Goal: Information Seeking & Learning: Learn about a topic

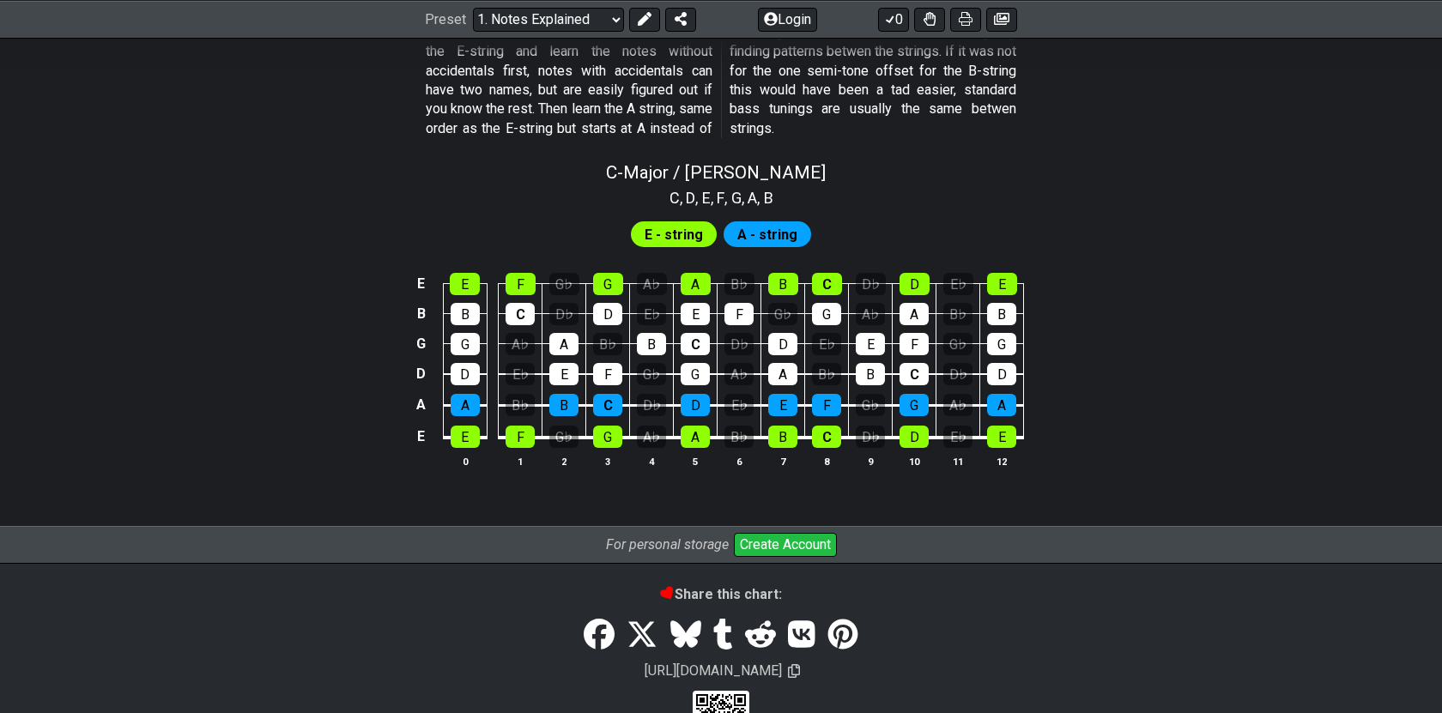
scroll to position [1610, 0]
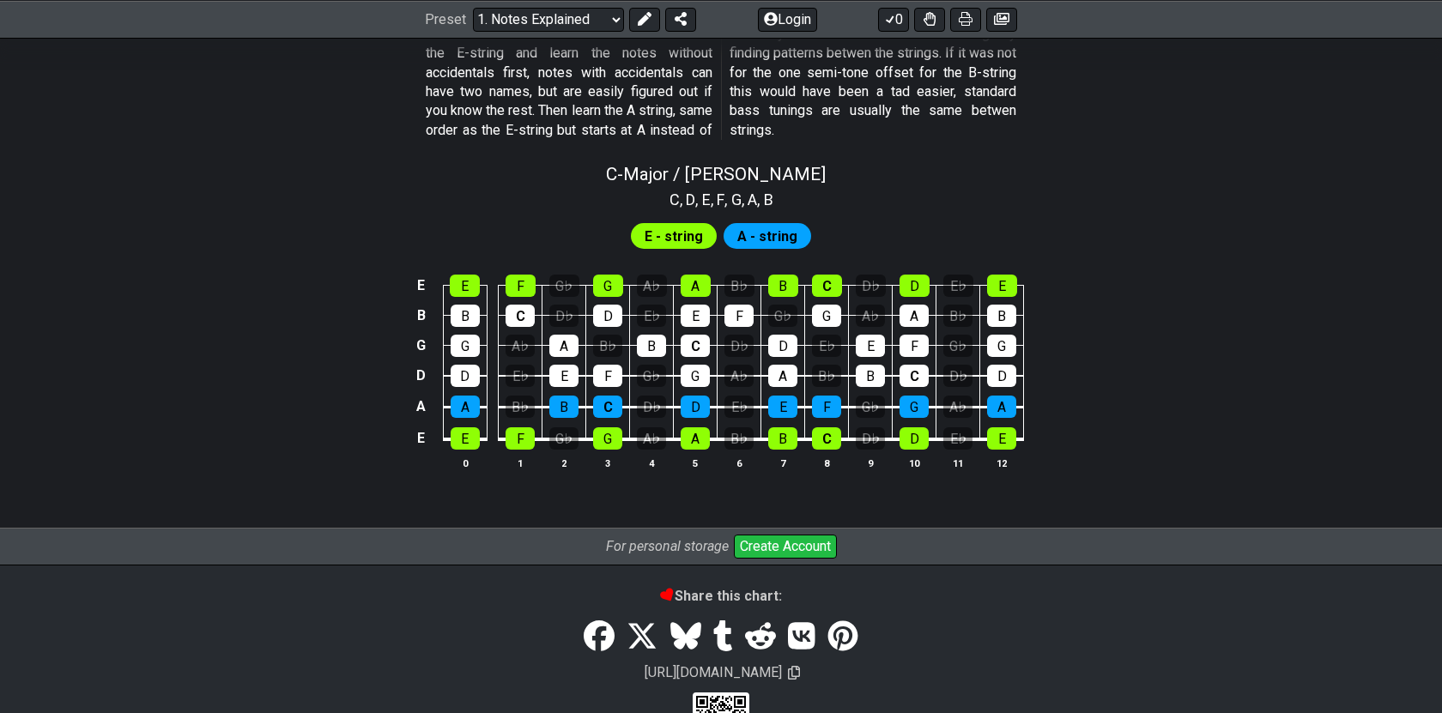
click at [662, 237] on span "E - string" at bounding box center [674, 236] width 58 height 25
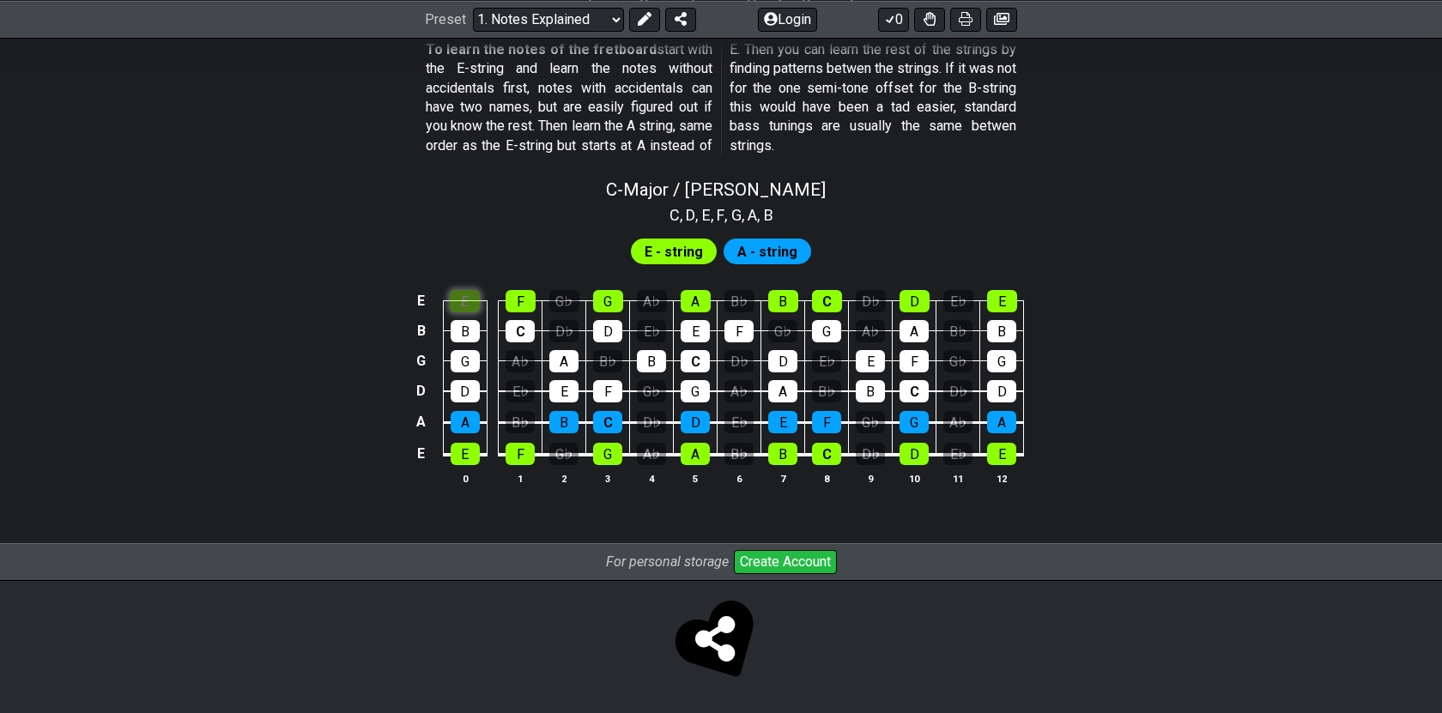
scroll to position [1593, 0]
click at [464, 288] on td "E" at bounding box center [465, 287] width 44 height 30
click at [463, 333] on div "B" at bounding box center [465, 332] width 29 height 22
click at [464, 307] on div "E" at bounding box center [465, 302] width 30 height 22
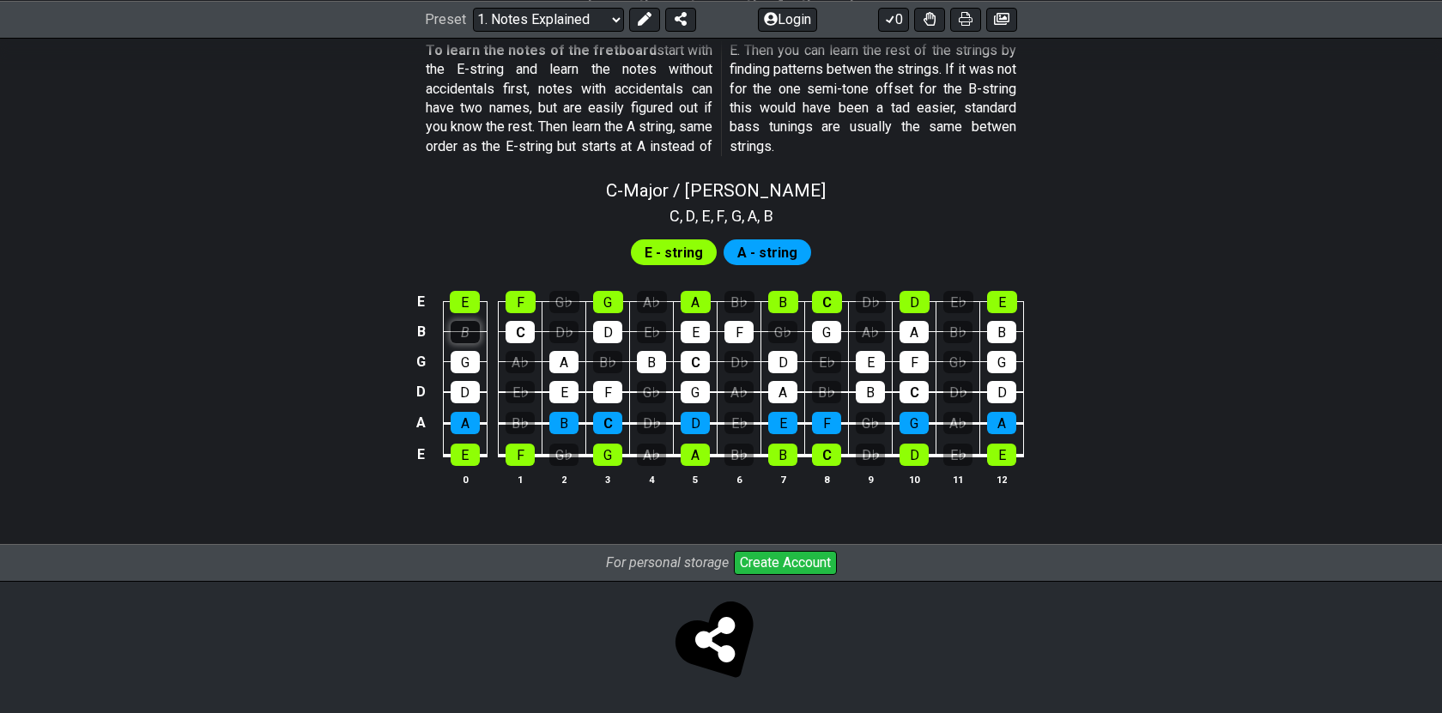
click at [464, 326] on div "B" at bounding box center [465, 332] width 29 height 22
click at [414, 300] on td "E" at bounding box center [421, 303] width 21 height 30
click at [414, 300] on td "x" at bounding box center [421, 303] width 21 height 30
click at [414, 300] on td "o" at bounding box center [421, 303] width 21 height 30
click at [414, 300] on td at bounding box center [421, 303] width 21 height 30
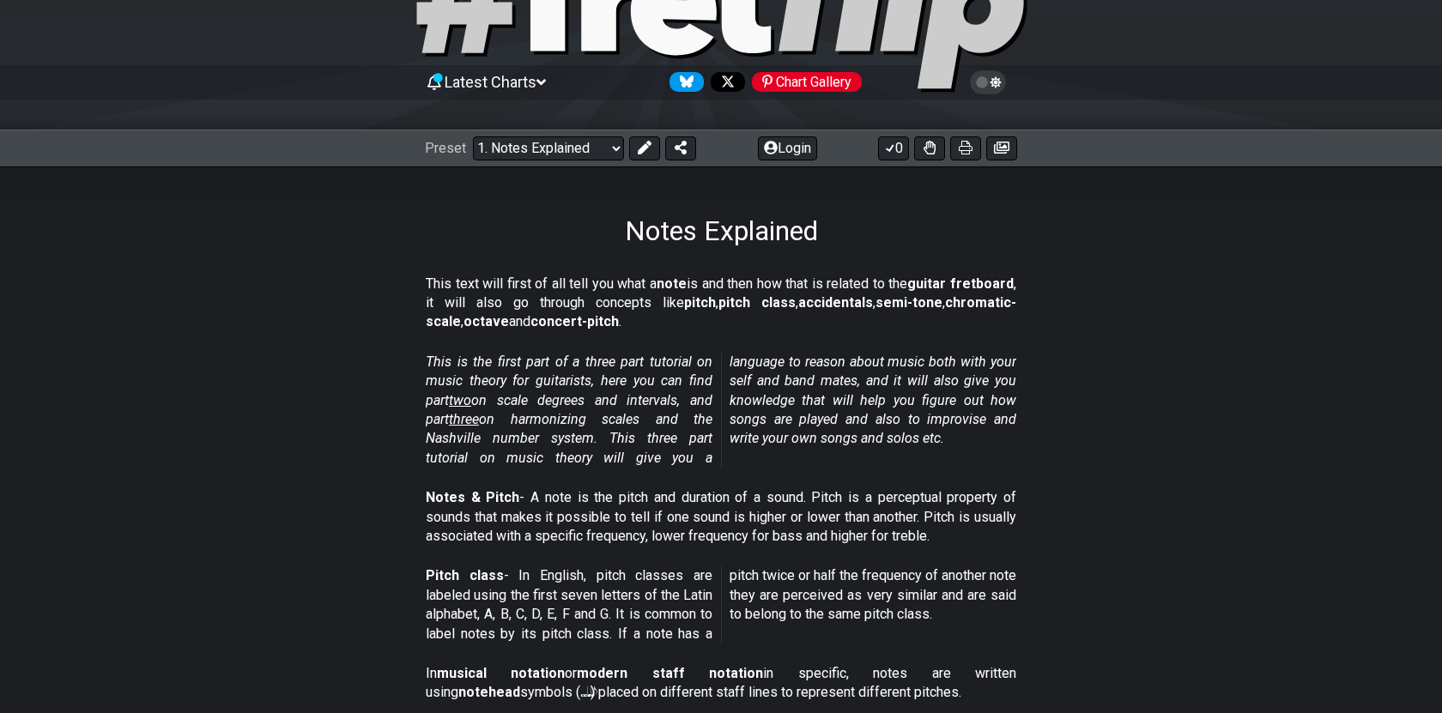
scroll to position [0, 0]
